Goal: Information Seeking & Learning: Learn about a topic

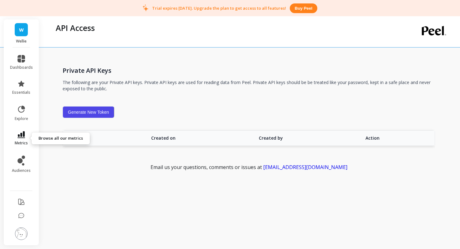
click at [19, 134] on icon at bounding box center [22, 134] width 8 height 7
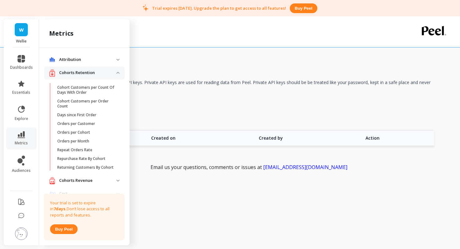
click at [86, 73] on p "Cohorts Retention" at bounding box center [87, 73] width 57 height 6
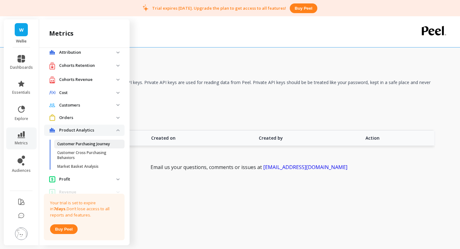
scroll to position [8, 0]
click at [83, 130] on p "Product Analytics" at bounding box center [87, 130] width 57 height 6
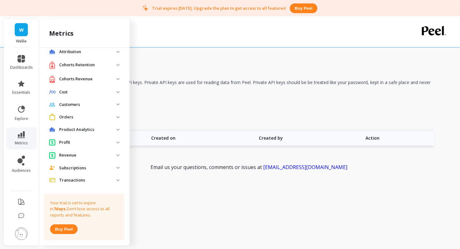
click at [83, 130] on p "Product Analytics" at bounding box center [87, 130] width 57 height 6
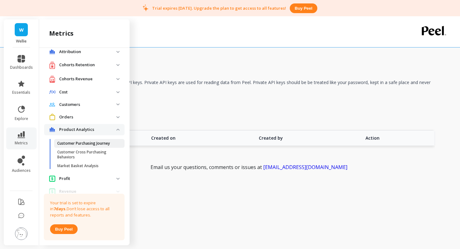
click at [84, 143] on p "Customer Purchasing Journey" at bounding box center [83, 143] width 53 height 5
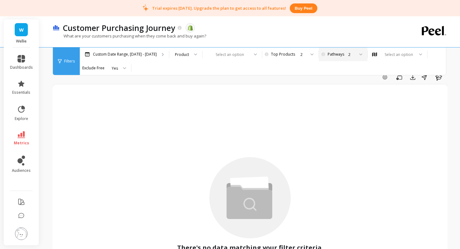
click at [351, 57] on div "2" at bounding box center [351, 55] width 6 height 6
click at [338, 69] on div "1" at bounding box center [346, 72] width 34 height 6
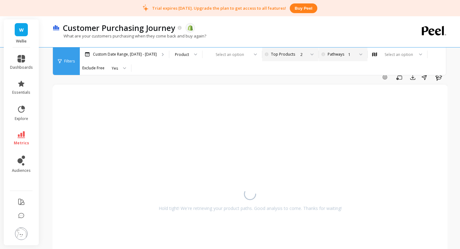
click at [311, 54] on icon at bounding box center [311, 54] width 3 height 2
click at [249, 71] on div "Custom Date Range, Mar 1 - Aug 26 Product Select an option Pick the number of t…" at bounding box center [276, 62] width 393 height 28
click at [249, 55] on div at bounding box center [253, 55] width 8 height 14
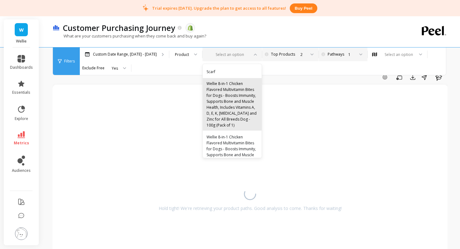
click at [230, 99] on div "Wellie 8-in-1 Chicken Flavored Multivitamin Bites for Dogs - Boosts Immunity, S…" at bounding box center [231, 105] width 51 height 48
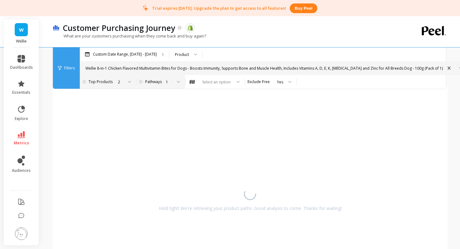
click at [124, 83] on div at bounding box center [127, 82] width 8 height 14
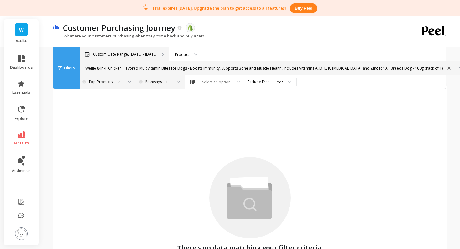
click at [156, 53] on div "Custom Date Range, [DATE] - [DATE]" at bounding box center [124, 55] width 89 height 14
click at [186, 54] on div "Product" at bounding box center [182, 55] width 14 height 6
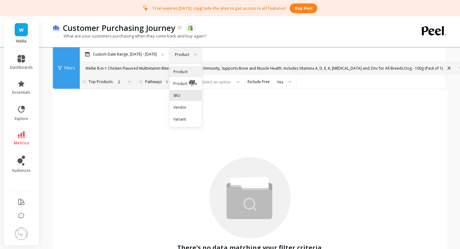
click at [180, 94] on div "SKU" at bounding box center [185, 96] width 25 height 6
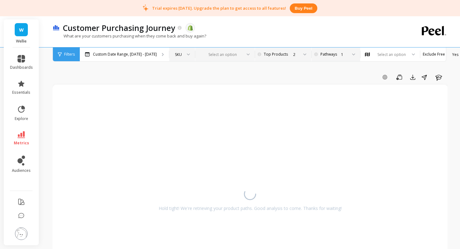
click at [223, 52] on div at bounding box center [221, 55] width 41 height 6
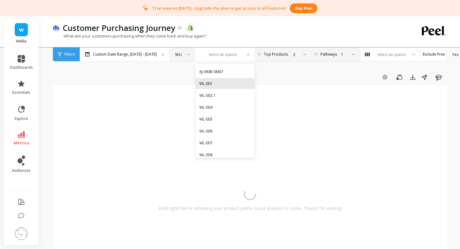
click at [210, 83] on div "WL-001" at bounding box center [224, 84] width 51 height 6
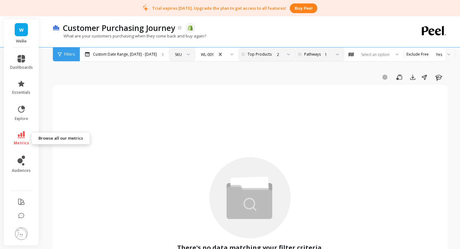
click at [23, 134] on icon at bounding box center [22, 134] width 8 height 7
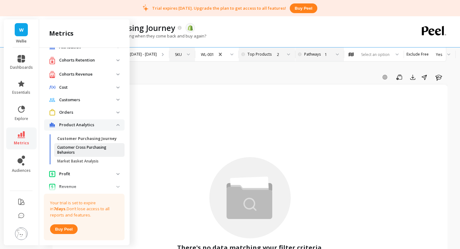
scroll to position [14, 0]
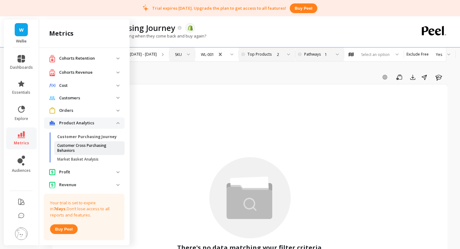
click at [81, 152] on p "Customer Cross Purchasing Behaviors" at bounding box center [87, 148] width 60 height 10
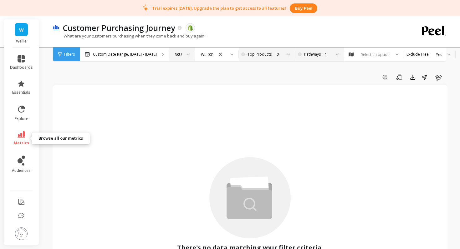
click at [24, 139] on link "metrics" at bounding box center [21, 138] width 23 height 14
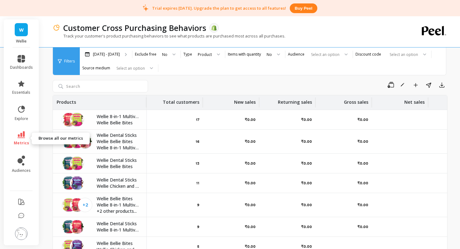
click at [20, 139] on link "metrics" at bounding box center [21, 138] width 23 height 14
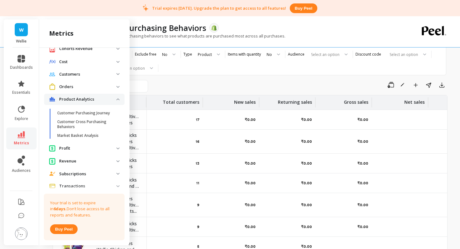
scroll to position [53, 0]
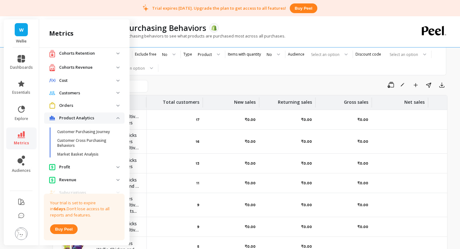
click at [117, 116] on analytics "Product Analytics" at bounding box center [84, 118] width 80 height 11
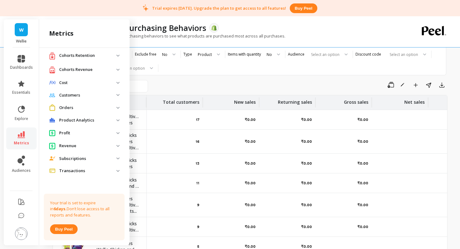
scroll to position [17, 0]
click at [116, 109] on p "Orders" at bounding box center [87, 108] width 57 height 6
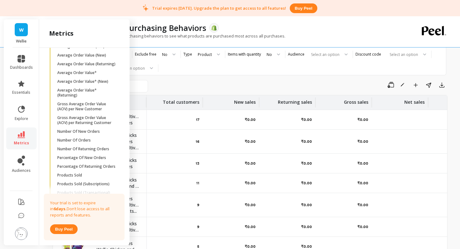
scroll to position [143, 0]
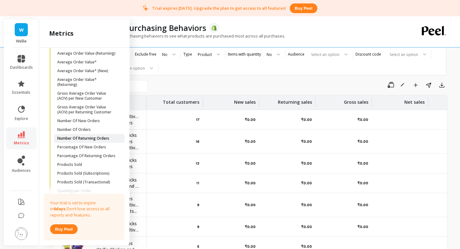
click at [94, 139] on p "Number Of Returning Orders" at bounding box center [83, 138] width 52 height 5
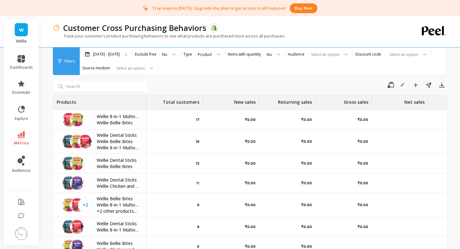
scroll to position [0, 0]
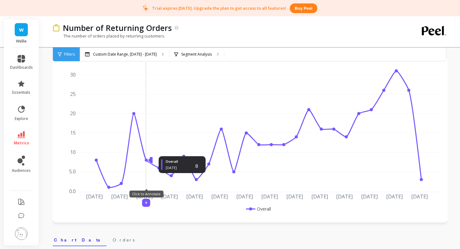
scroll to position [29, 0]
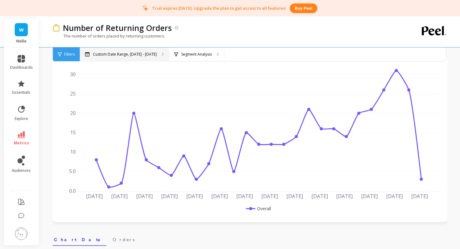
click at [113, 60] on div "Custom Date Range, [DATE] - [DATE]" at bounding box center [124, 55] width 89 height 14
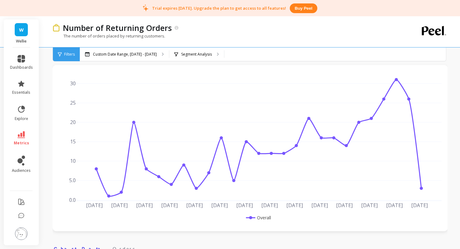
scroll to position [0, 0]
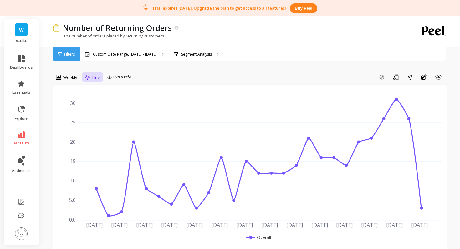
click at [97, 78] on span "Line" at bounding box center [96, 78] width 8 height 6
click at [99, 113] on div "Stacked Bar" at bounding box center [105, 116] width 36 height 6
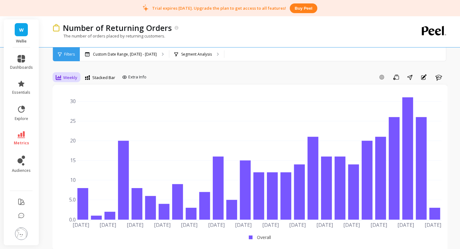
click at [64, 78] on span "Weekly" at bounding box center [70, 78] width 14 height 6
click at [68, 127] on div "Monthly" at bounding box center [76, 127] width 36 height 6
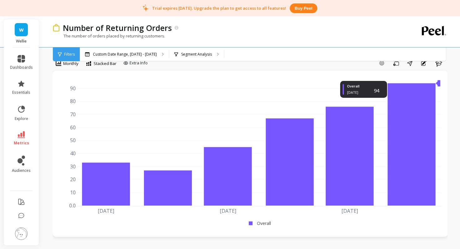
scroll to position [13, 0]
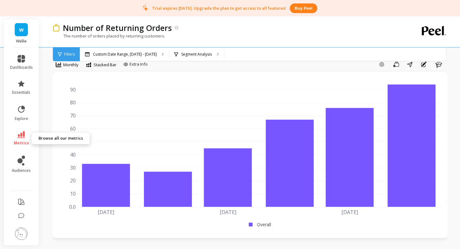
click at [24, 132] on icon at bounding box center [22, 134] width 8 height 7
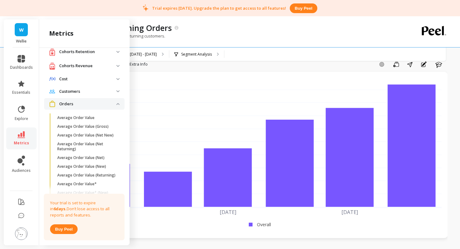
scroll to position [0, 0]
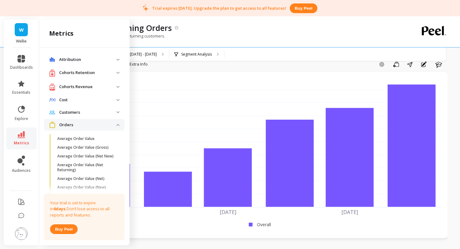
click at [75, 124] on p "Orders" at bounding box center [87, 125] width 57 height 6
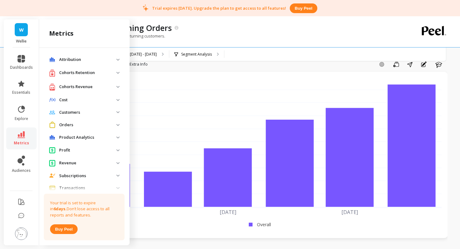
click at [79, 76] on p "Cohorts Retention" at bounding box center [87, 73] width 57 height 6
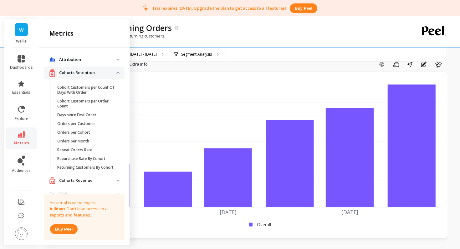
click at [81, 76] on div "Cohorts Retention" at bounding box center [82, 73] width 67 height 8
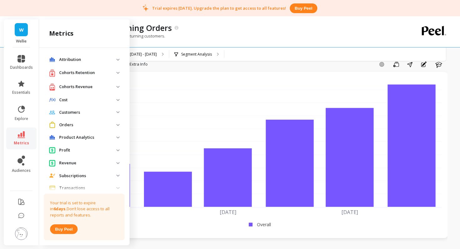
click at [78, 137] on p "Product Analytics" at bounding box center [87, 137] width 57 height 6
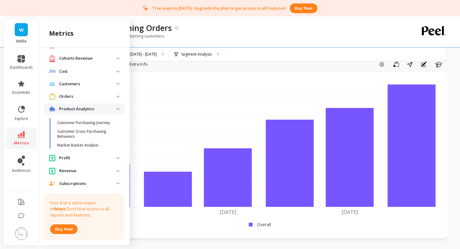
scroll to position [31, 0]
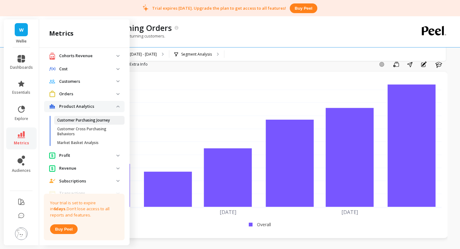
click at [86, 122] on p "Customer Purchasing Journey" at bounding box center [83, 120] width 53 height 5
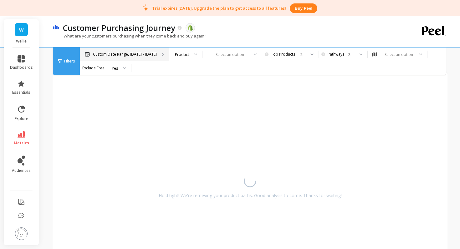
click at [151, 53] on p "Custom Date Range, [DATE] - [DATE]" at bounding box center [125, 54] width 64 height 5
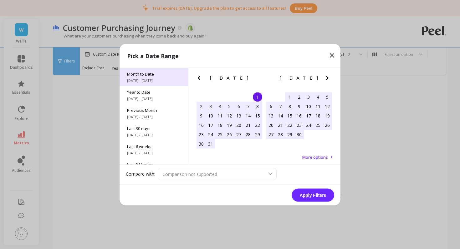
click at [153, 75] on span "Month to Date" at bounding box center [153, 74] width 53 height 6
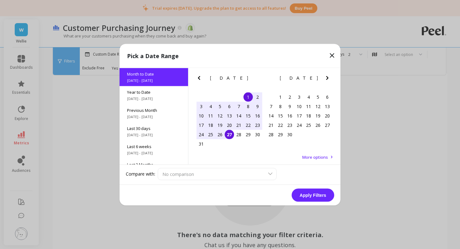
click at [312, 200] on button "Apply Filters" at bounding box center [312, 194] width 43 height 13
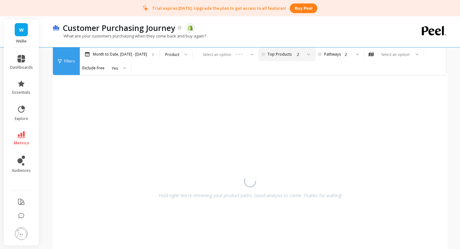
click at [284, 53] on div "2" at bounding box center [285, 55] width 31 height 6
click at [283, 52] on div "2" at bounding box center [285, 55] width 31 height 6
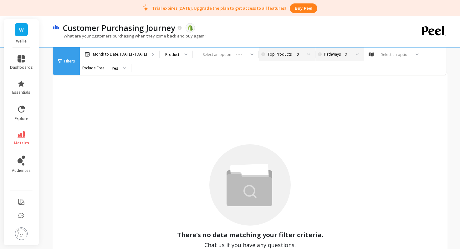
click at [336, 55] on div "2" at bounding box center [338, 55] width 23 height 6
click at [389, 54] on div "Select an option" at bounding box center [395, 55] width 30 height 6
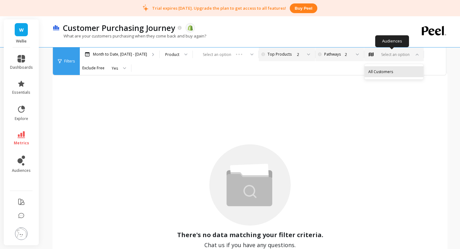
click at [376, 75] on div "All Customers" at bounding box center [393, 71] width 59 height 11
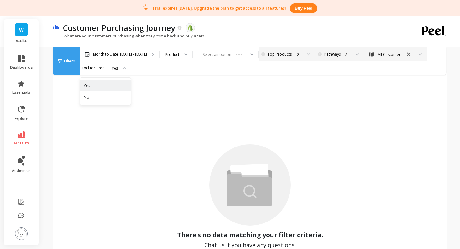
click at [118, 72] on div at bounding box center [122, 68] width 8 height 14
click at [181, 53] on div at bounding box center [184, 55] width 8 height 14
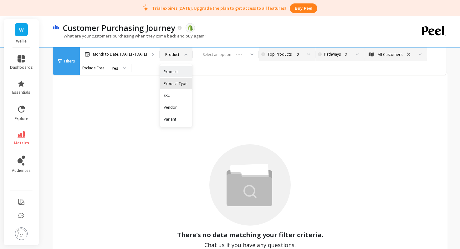
click at [173, 84] on div "Product Type" at bounding box center [175, 84] width 25 height 6
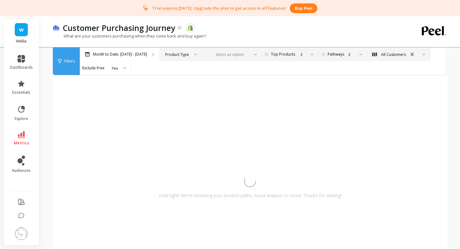
click at [233, 53] on div at bounding box center [228, 55] width 41 height 6
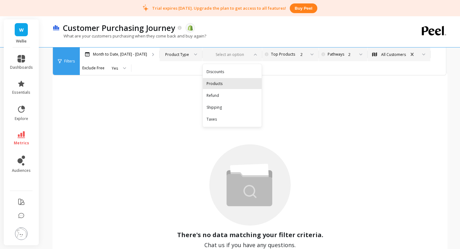
click at [215, 81] on div "Products" at bounding box center [231, 84] width 51 height 6
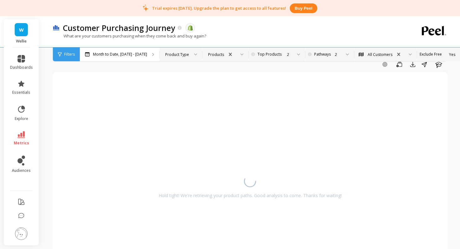
click at [430, 56] on div "Yes" at bounding box center [438, 55] width 33 height 6
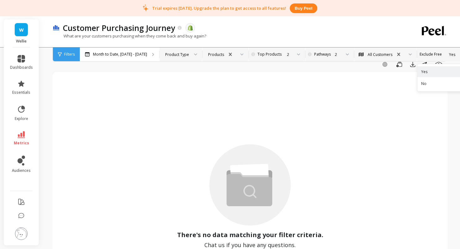
click at [421, 84] on div "No" at bounding box center [442, 84] width 43 height 6
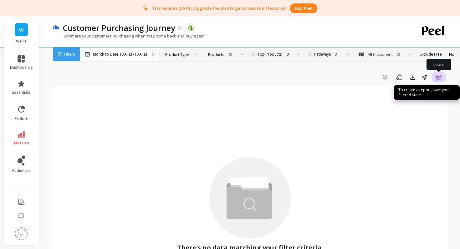
click at [438, 77] on icon "button" at bounding box center [439, 77] width 8 height 8
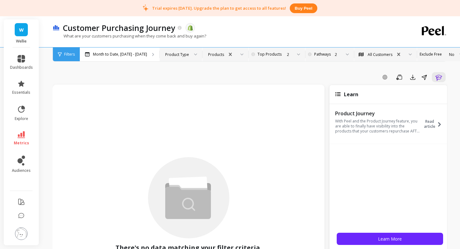
click at [256, 77] on div "Add Goal Save Export Share Learn" at bounding box center [250, 77] width 394 height 10
click at [26, 90] on span "essentials" at bounding box center [21, 92] width 18 height 5
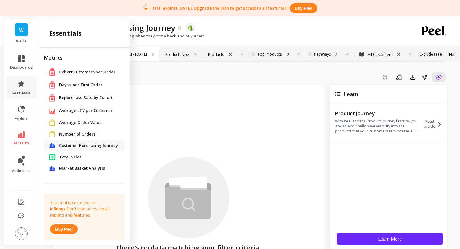
click at [196, 132] on div "There's no data matching your filter criteria. Chat us if you have any question…" at bounding box center [188, 210] width 259 height 238
